Goal: Browse casually: Explore the website without a specific task or goal

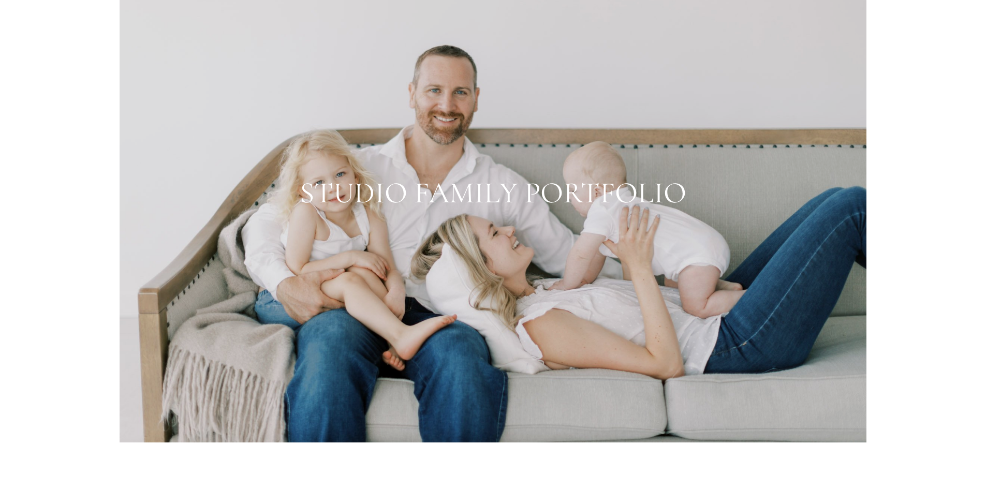
scroll to position [1591, 0]
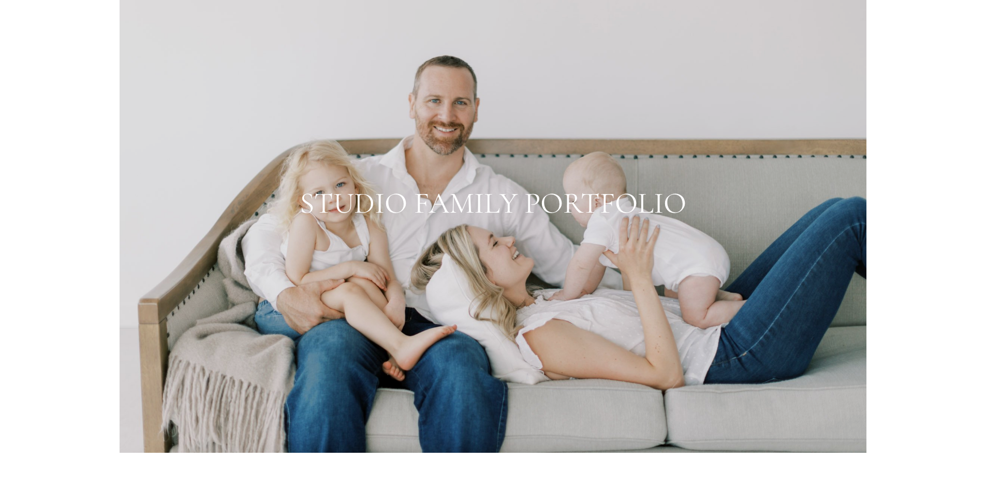
click at [766, 227] on div at bounding box center [493, 204] width 747 height 498
click at [751, 184] on div at bounding box center [493, 204] width 747 height 498
click at [657, 189] on div at bounding box center [493, 204] width 747 height 498
click at [661, 185] on div at bounding box center [493, 204] width 747 height 498
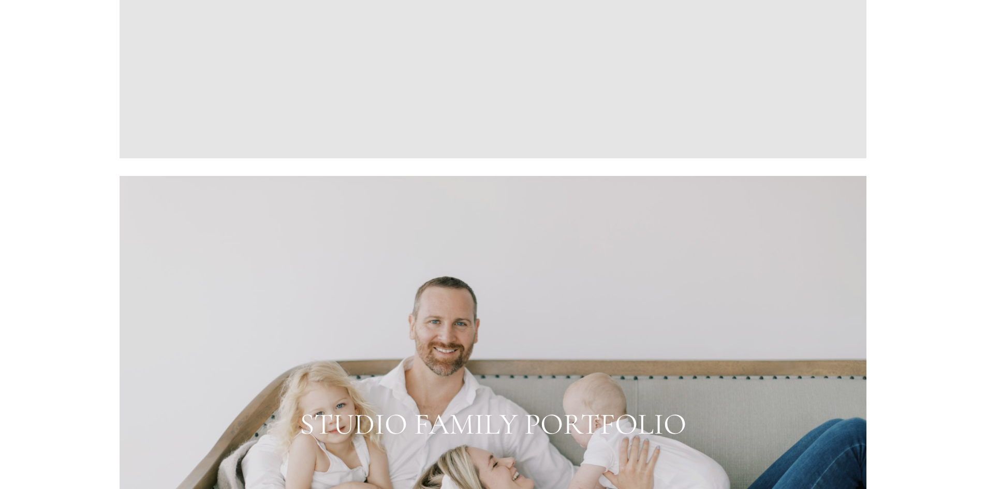
scroll to position [1509, 0]
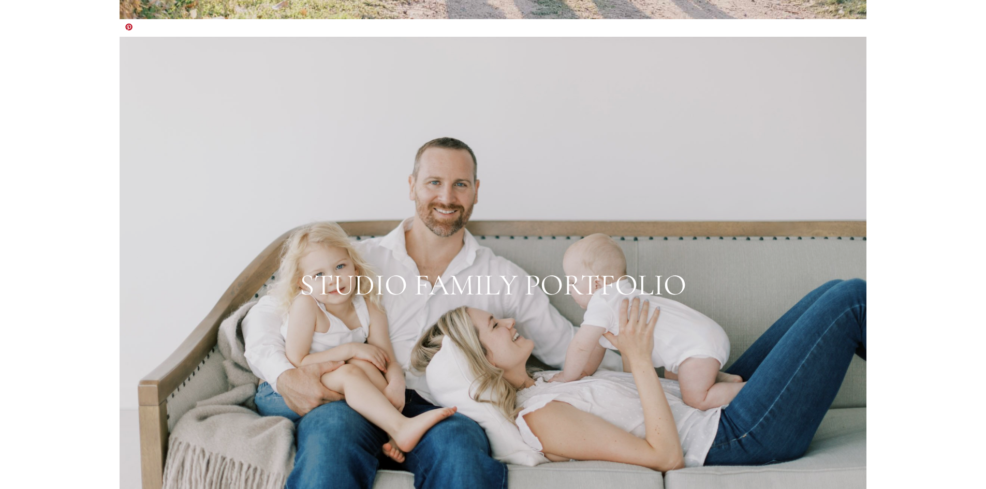
drag, startPoint x: 603, startPoint y: 267, endPoint x: 632, endPoint y: 252, distance: 32.6
click at [604, 267] on div at bounding box center [493, 286] width 747 height 498
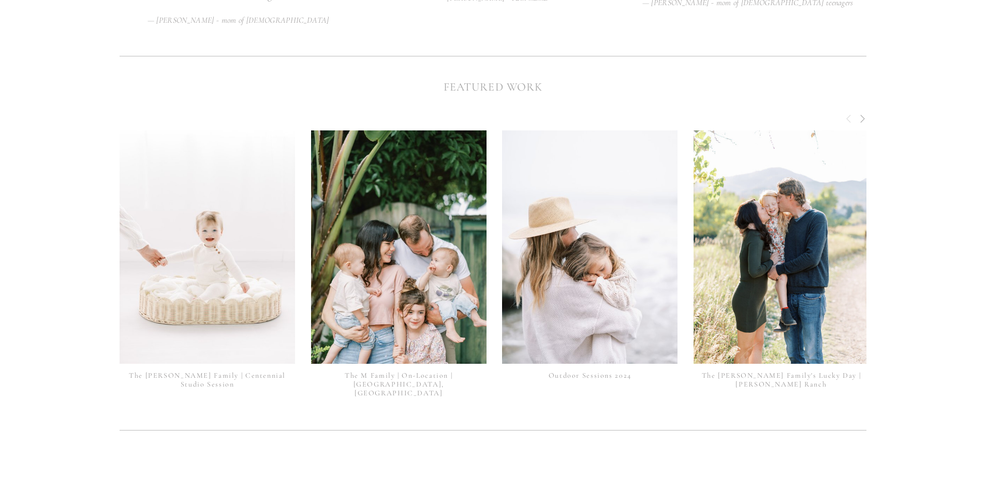
scroll to position [2400, 0]
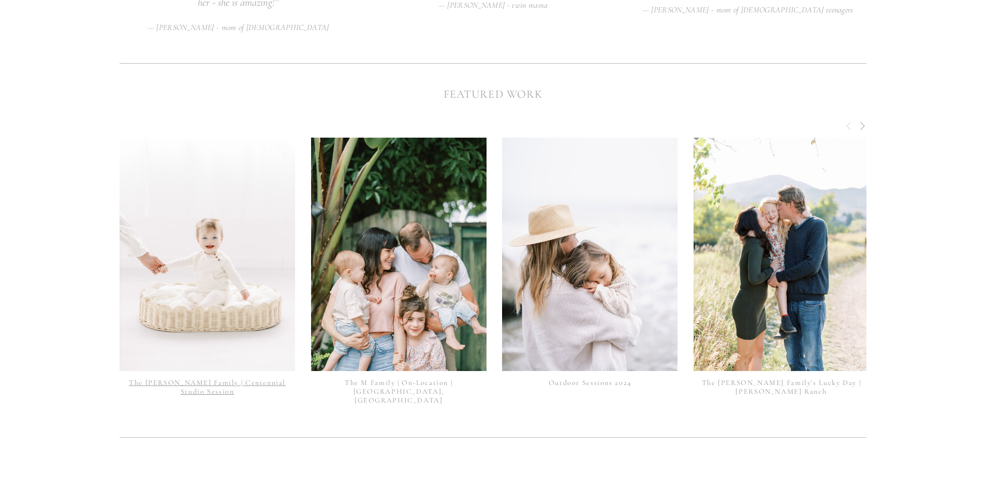
click at [263, 378] on link "The [PERSON_NAME] Family | Centennial Studio Session" at bounding box center [207, 387] width 157 height 18
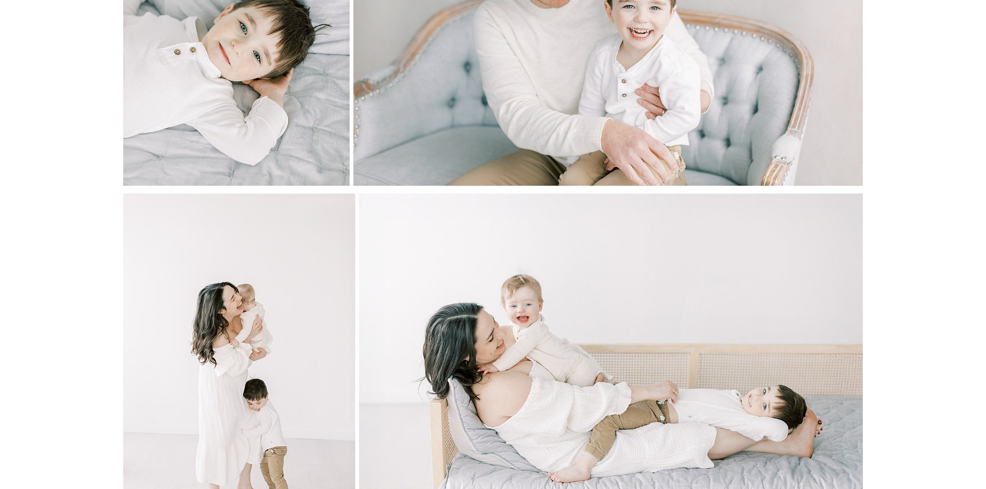
scroll to position [3545, 0]
